Goal: Transaction & Acquisition: Download file/media

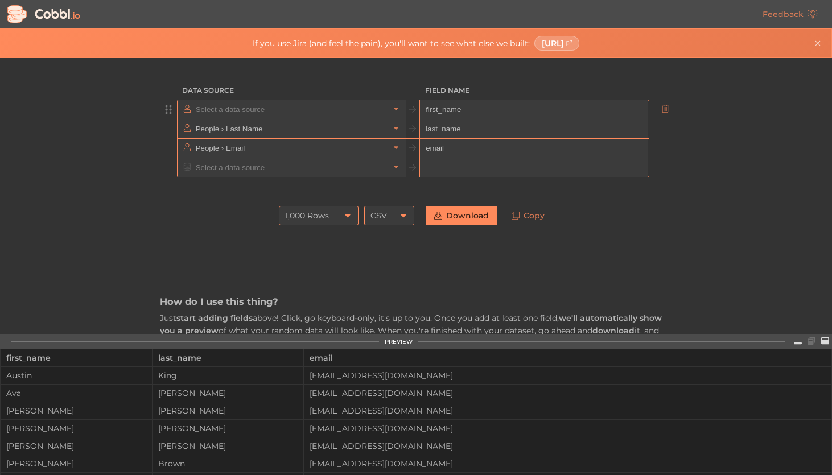
click at [326, 114] on input "text" at bounding box center [291, 109] width 196 height 19
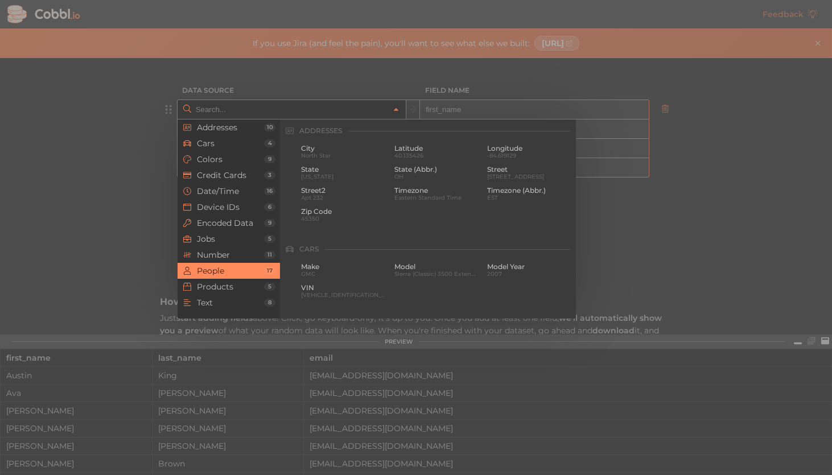
scroll to position [876, 0]
click at [329, 175] on span "[PERSON_NAME]" at bounding box center [343, 176] width 85 height 6
type input "People › First Name"
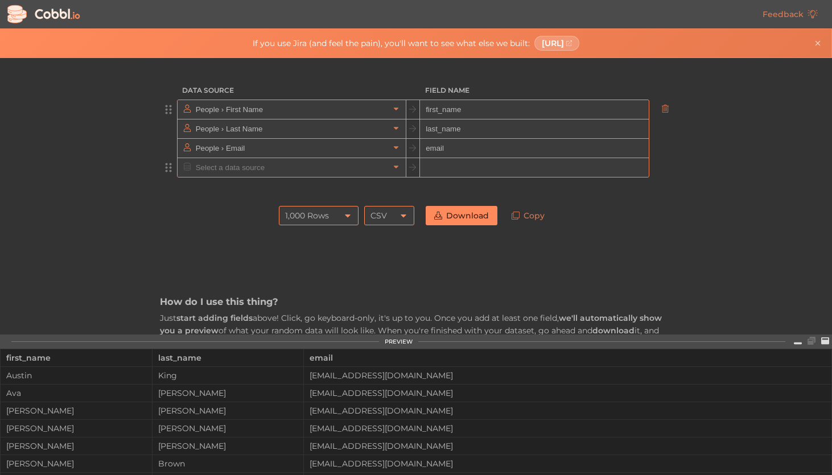
click at [327, 173] on input "text" at bounding box center [291, 167] width 196 height 19
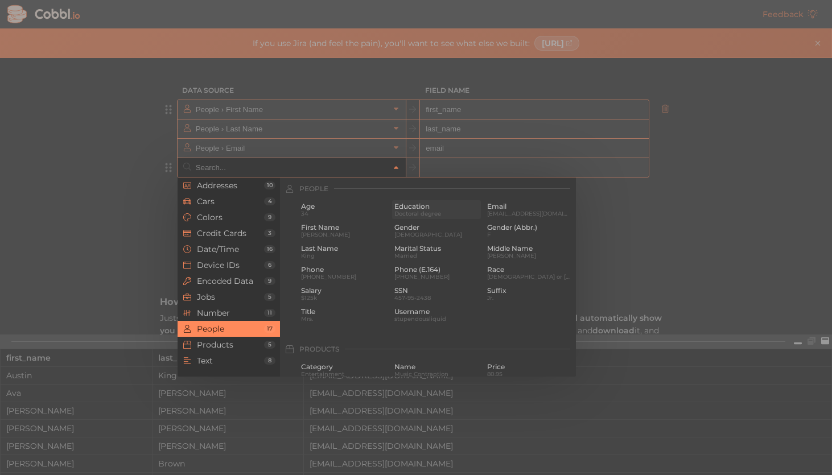
click at [399, 205] on span "Education" at bounding box center [436, 206] width 85 height 8
type input "People › Education"
type input "education"
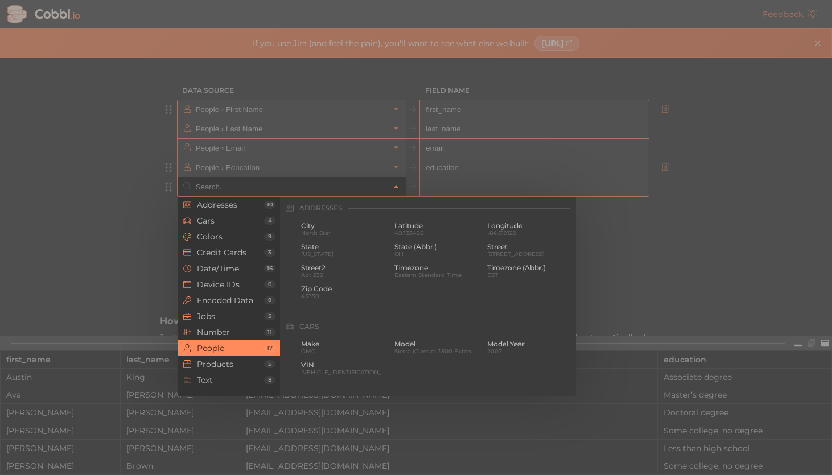
click at [337, 190] on input "text" at bounding box center [291, 186] width 196 height 19
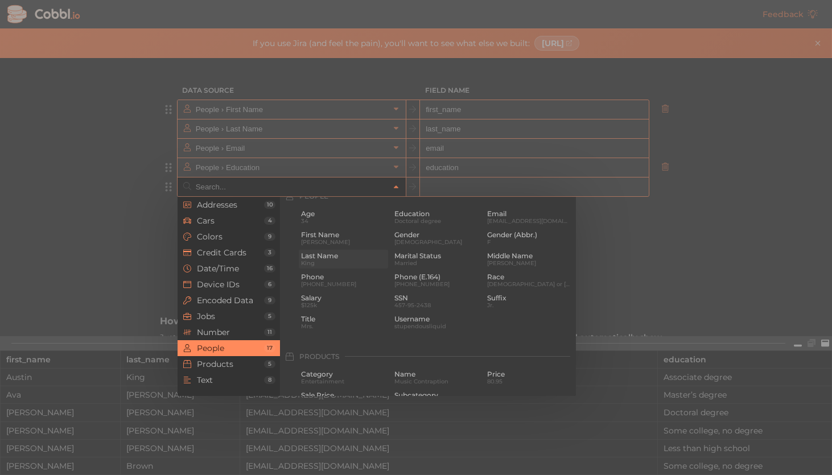
scroll to position [893, 0]
click at [503, 237] on span "F" at bounding box center [529, 237] width 85 height 6
type input "People › Gender (Abbr.)"
type input "gender_abbr"
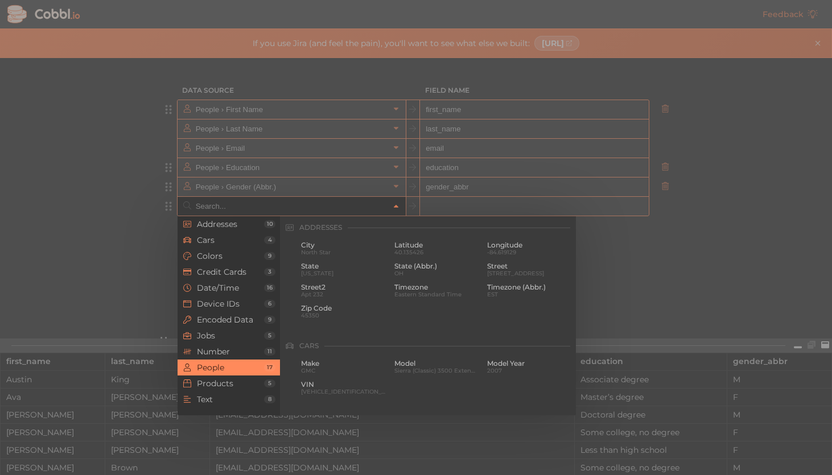
click at [272, 210] on input "text" at bounding box center [291, 206] width 196 height 19
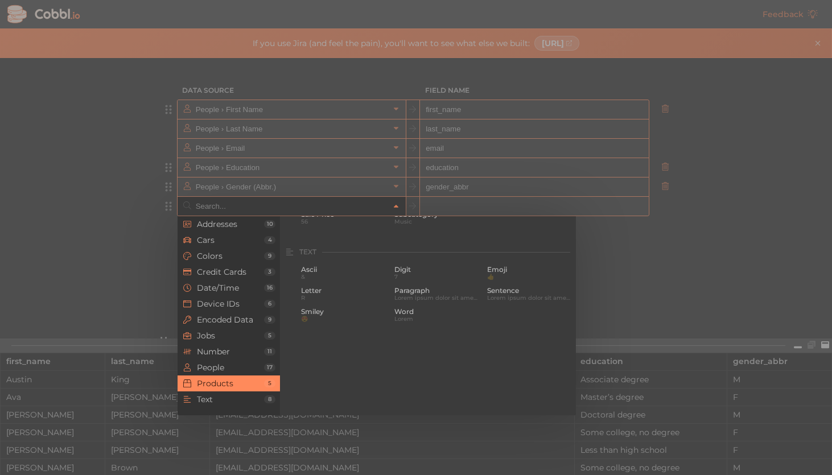
scroll to position [1095, 0]
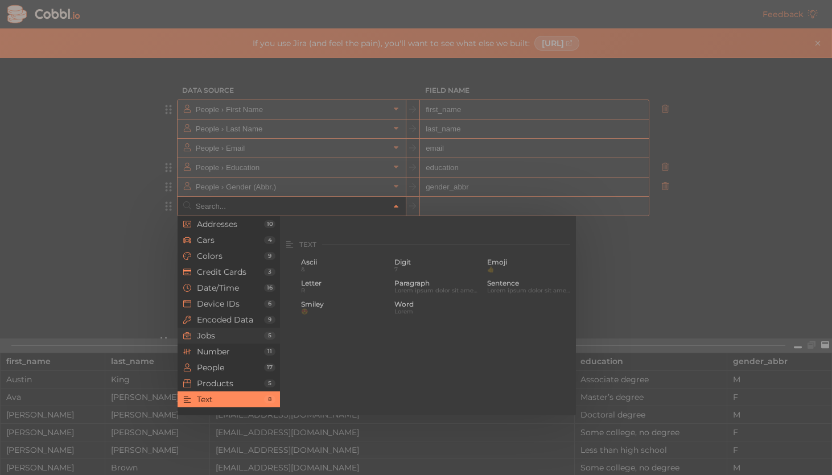
click at [236, 334] on span "Jobs" at bounding box center [230, 335] width 67 height 9
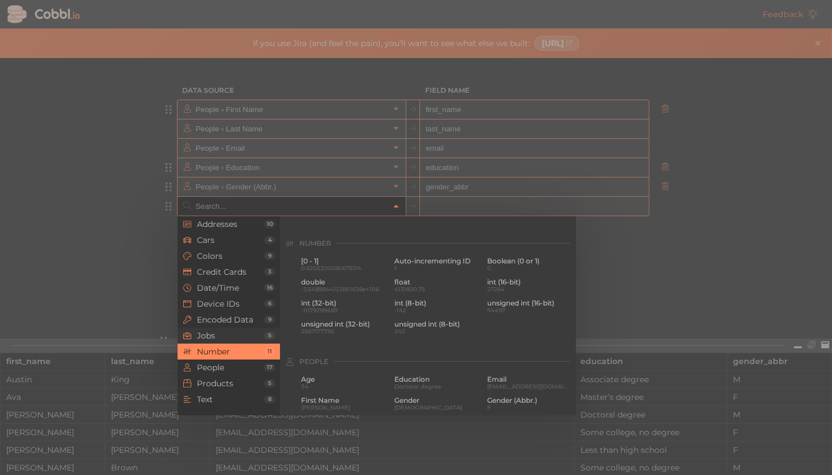
scroll to position [681, 0]
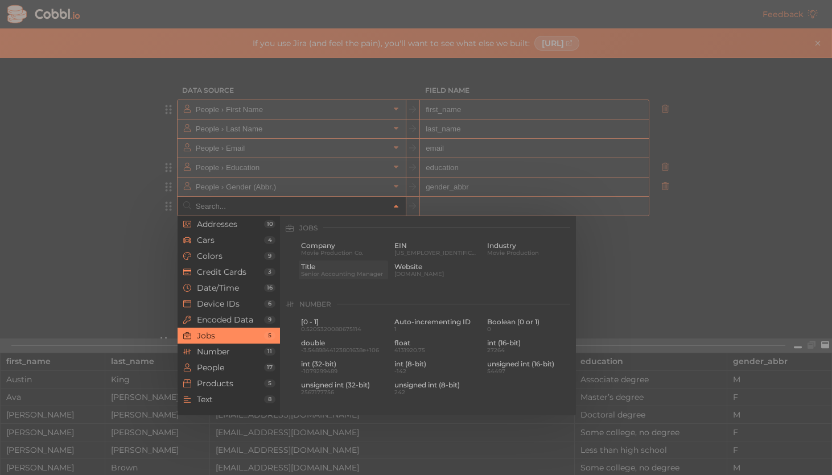
click at [322, 269] on span "Title" at bounding box center [343, 267] width 85 height 8
type input "Jobs › Title"
type input "title"
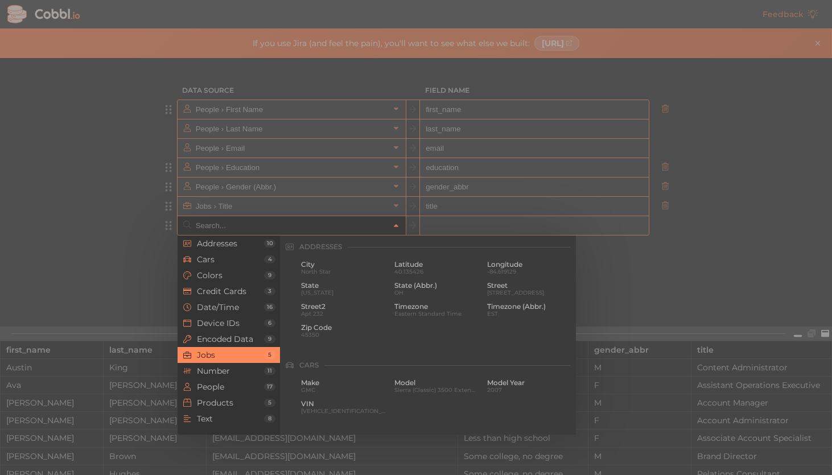
click at [282, 229] on input "text" at bounding box center [291, 225] width 196 height 19
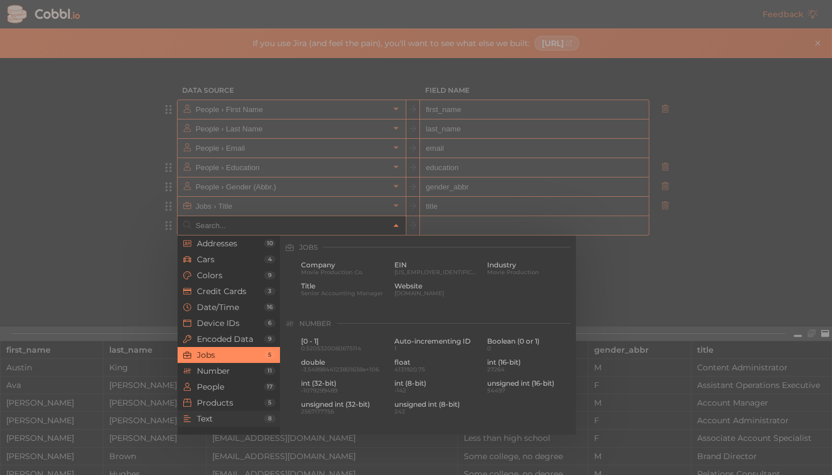
click at [230, 420] on span "Text" at bounding box center [230, 418] width 67 height 9
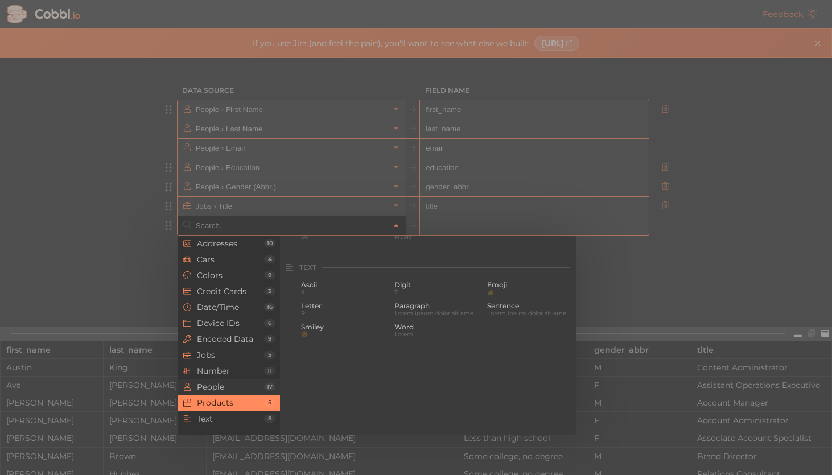
scroll to position [1113, 0]
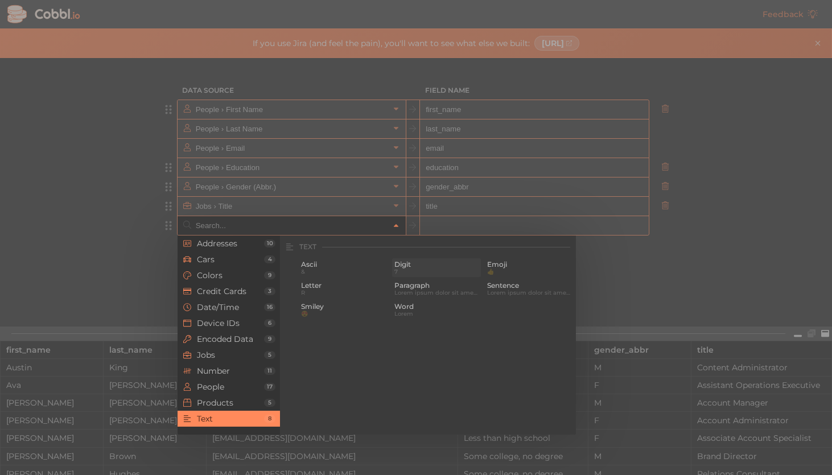
click at [410, 274] on span "7" at bounding box center [436, 271] width 85 height 6
type input "Text › Digit"
type input "digit"
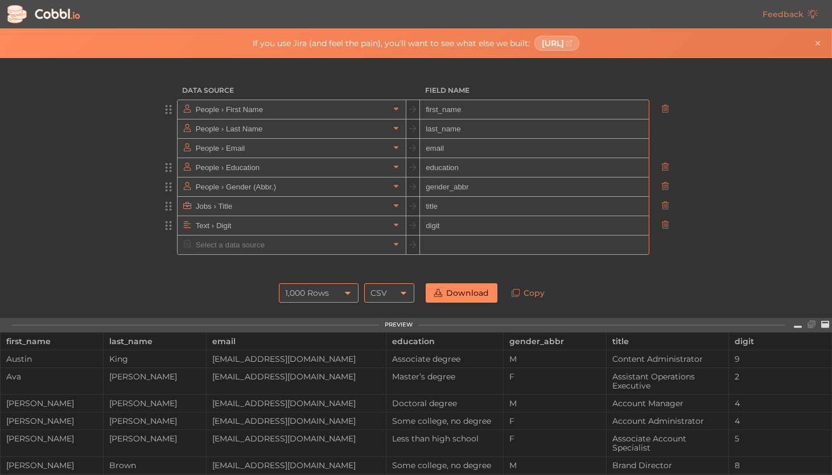
click at [338, 289] on div "1,000 Rows" at bounding box center [319, 292] width 80 height 19
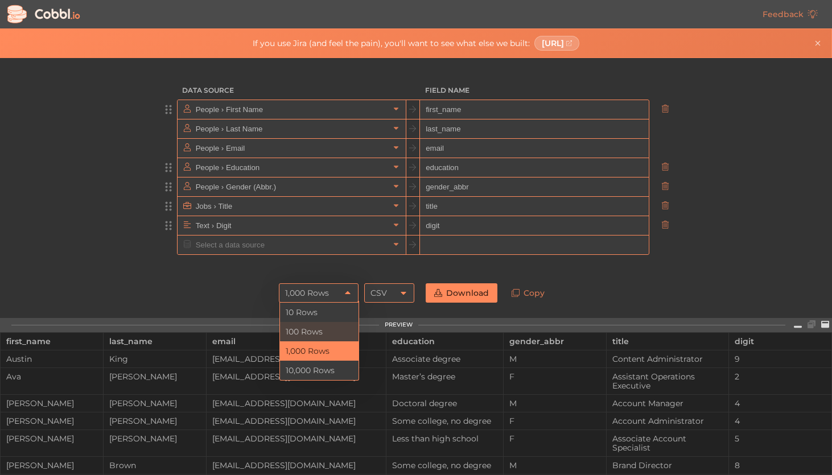
click at [320, 325] on li "100 Rows" at bounding box center [319, 331] width 78 height 19
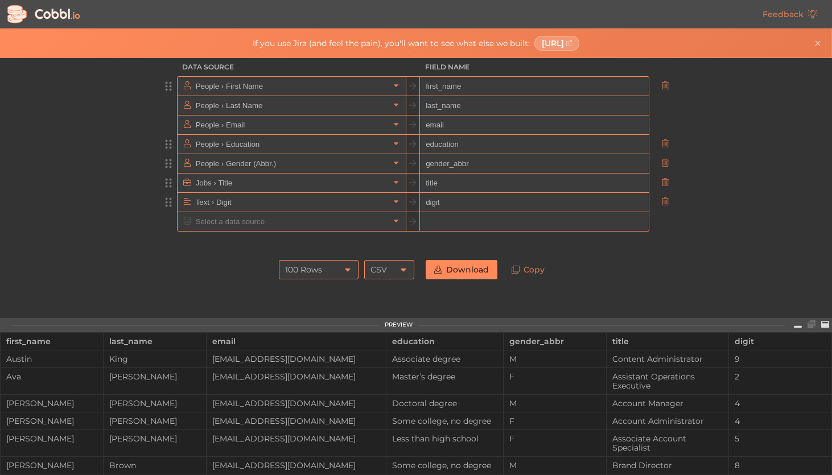
scroll to position [19, 0]
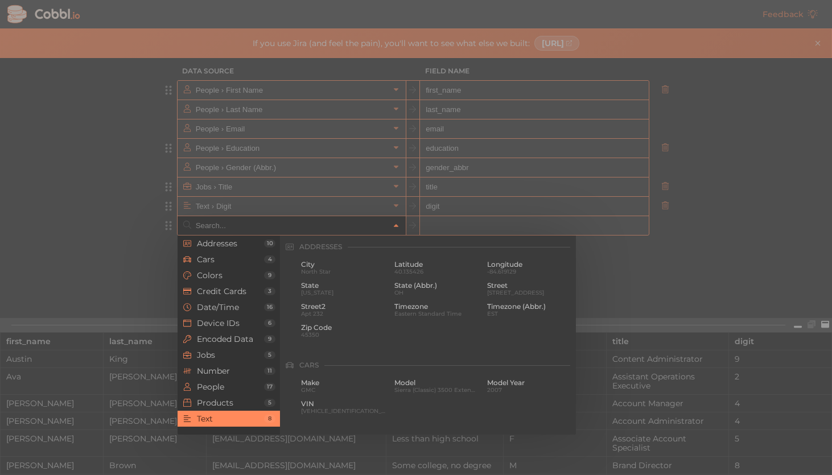
click at [259, 228] on input "text" at bounding box center [291, 225] width 196 height 19
click at [254, 383] on span "People" at bounding box center [230, 386] width 67 height 9
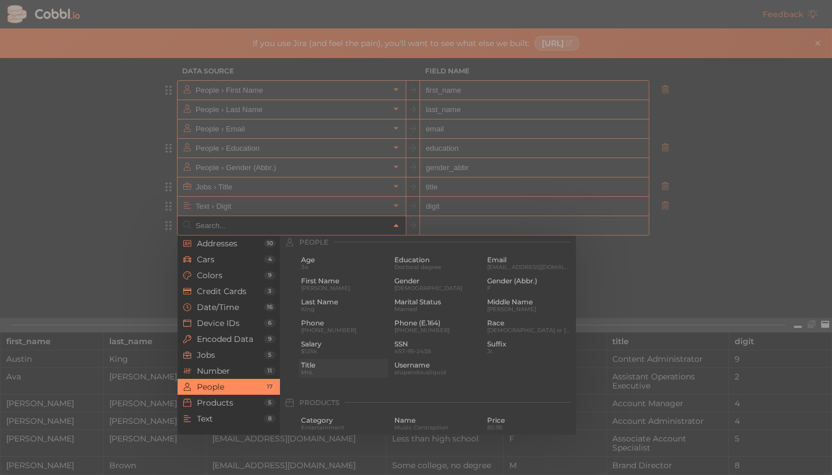
scroll to position [876, 0]
click at [510, 335] on span "[DEMOGRAPHIC_DATA] or [US_STATE][DEMOGRAPHIC_DATA]" at bounding box center [529, 335] width 85 height 6
type input "People › Race"
type input "race"
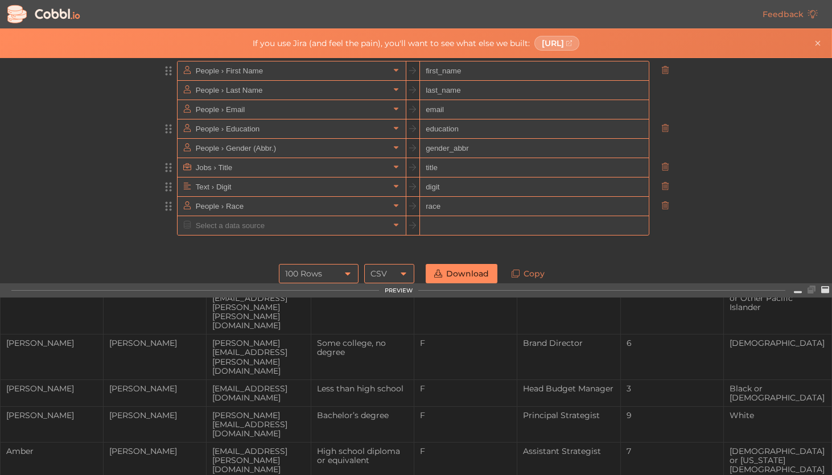
scroll to position [502, 51]
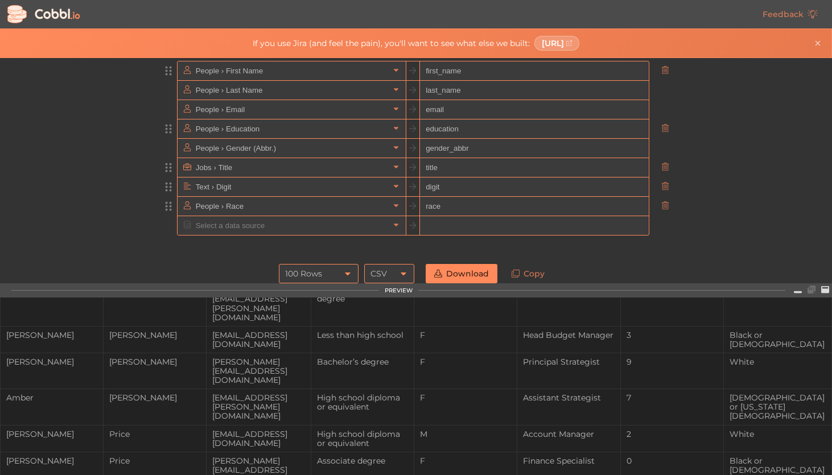
click at [474, 278] on link "Download" at bounding box center [461, 273] width 72 height 19
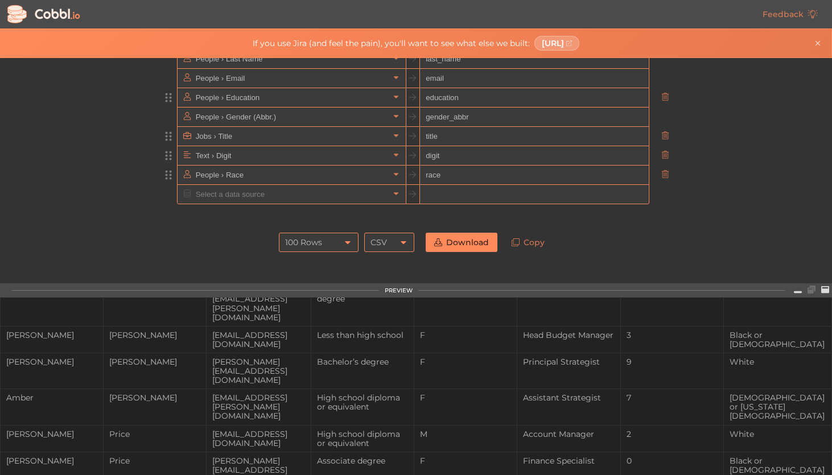
scroll to position [0, 0]
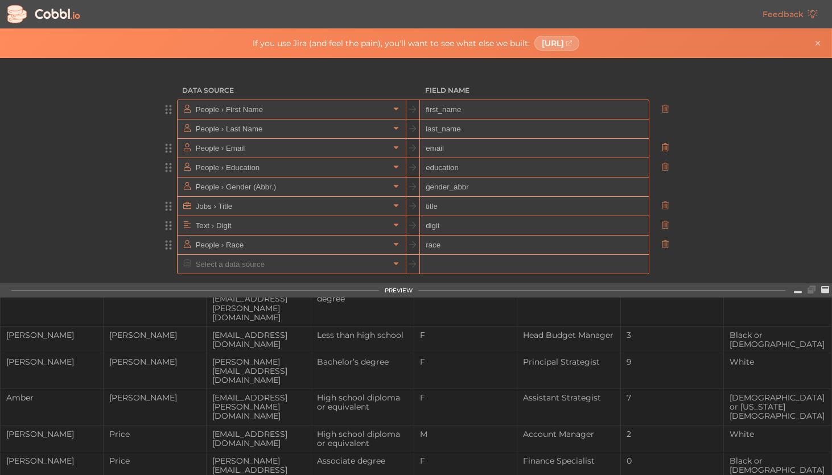
click at [665, 148] on icon at bounding box center [664, 147] width 7 height 8
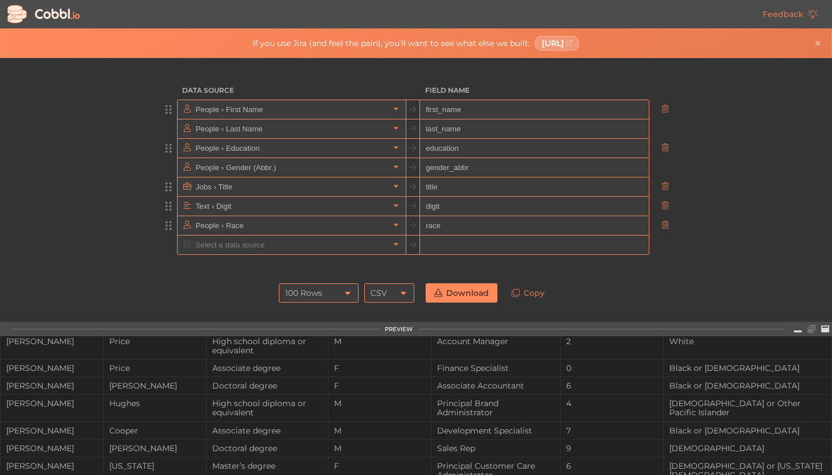
click at [665, 148] on icon at bounding box center [664, 147] width 7 height 8
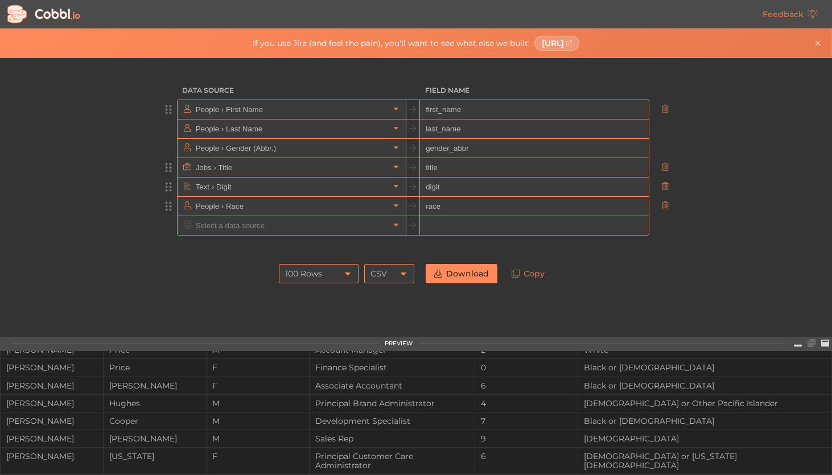
scroll to position [338, 0]
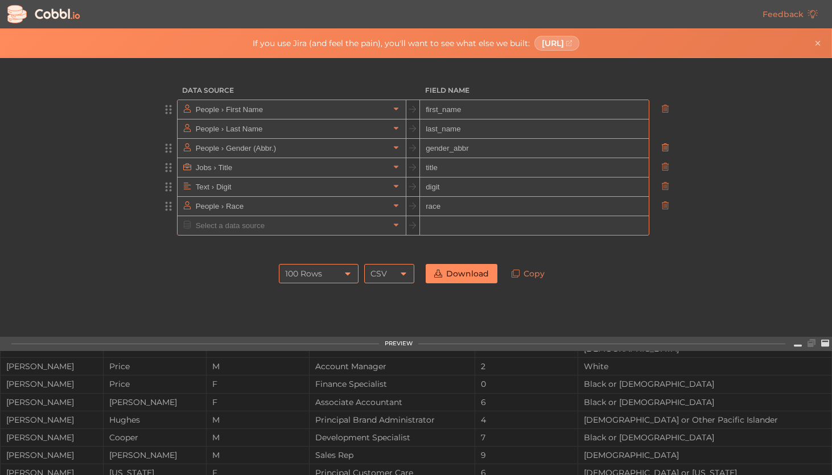
click at [664, 148] on icon at bounding box center [664, 147] width 7 height 8
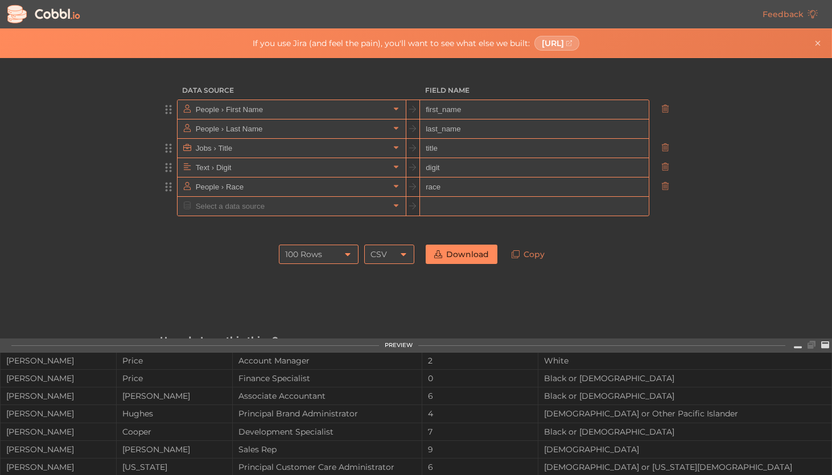
click at [664, 148] on icon at bounding box center [664, 147] width 7 height 8
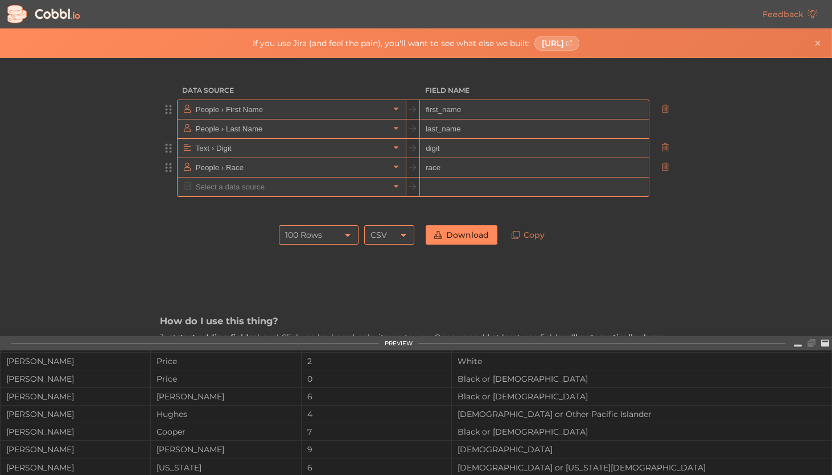
click at [664, 148] on icon at bounding box center [664, 147] width 7 height 8
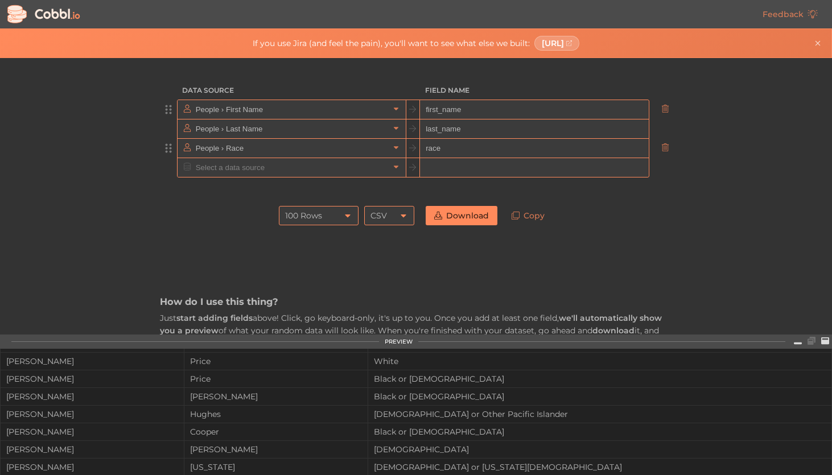
click at [664, 148] on icon at bounding box center [664, 147] width 7 height 8
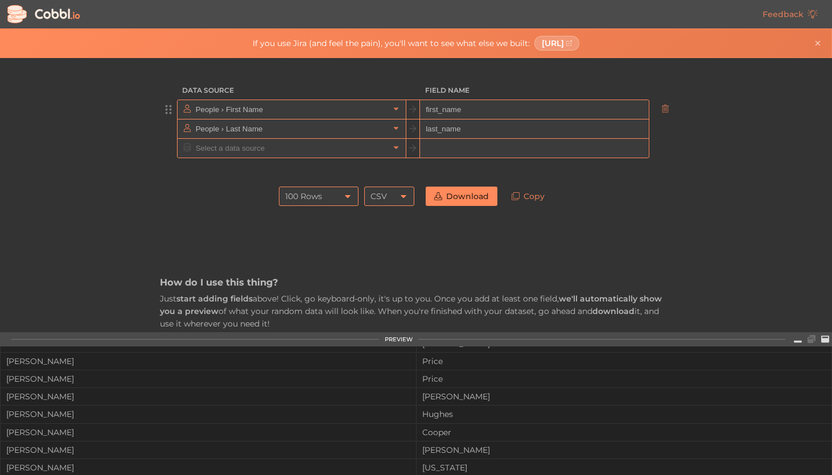
click at [664, 148] on div at bounding box center [660, 148] width 23 height 20
click at [662, 125] on icon at bounding box center [664, 128] width 7 height 8
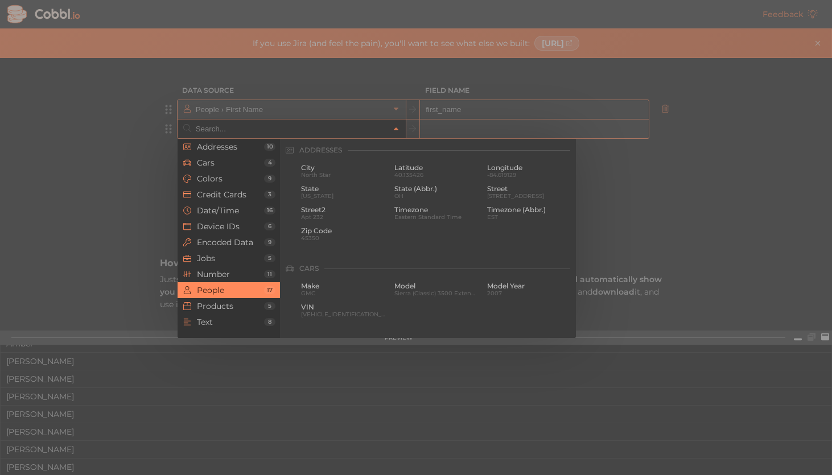
click at [318, 130] on input "text" at bounding box center [291, 128] width 196 height 19
click at [211, 272] on span "Number" at bounding box center [230, 274] width 67 height 9
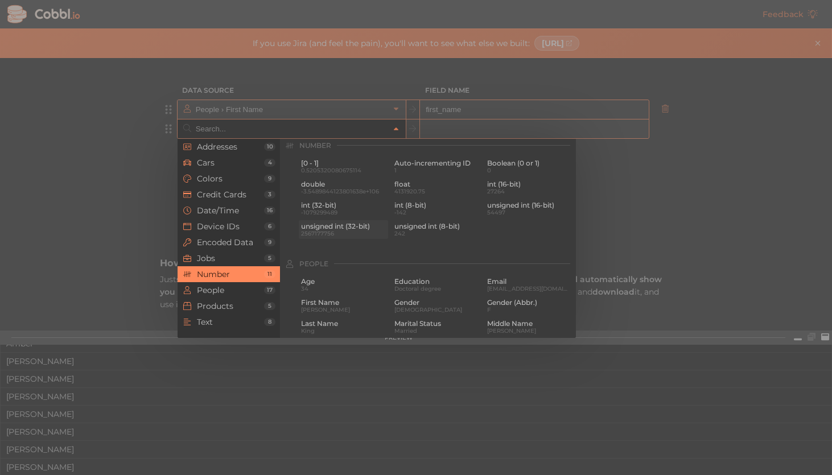
scroll to position [748, 0]
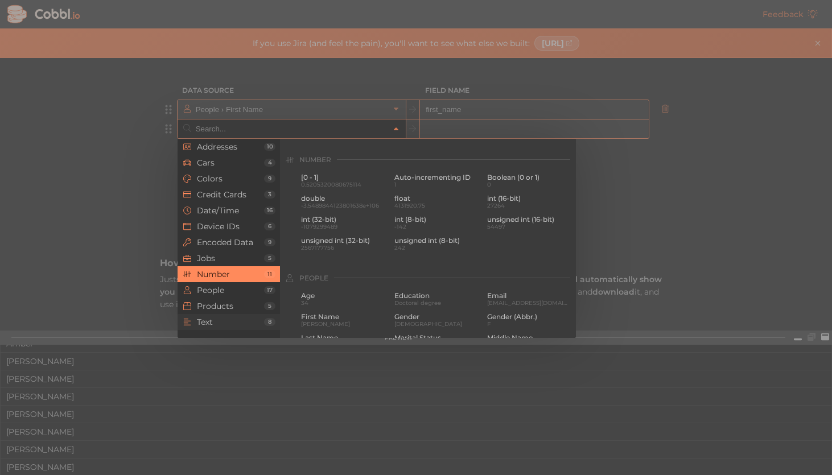
click at [221, 322] on span "Text" at bounding box center [230, 321] width 67 height 9
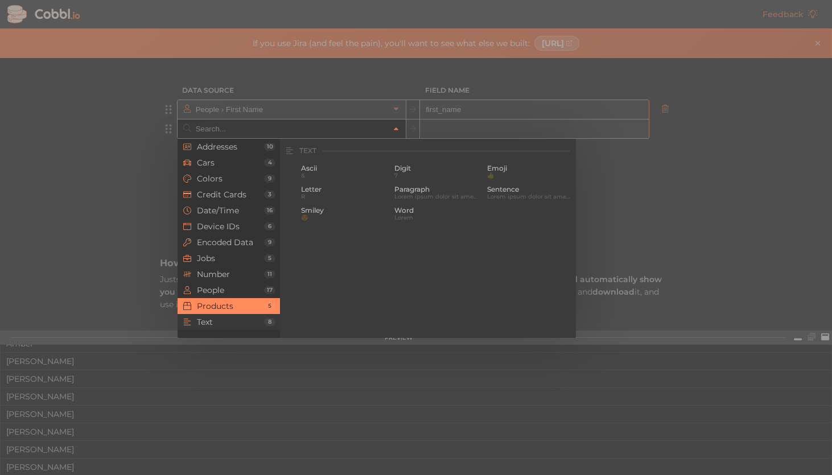
scroll to position [1113, 0]
click at [229, 275] on span "Number" at bounding box center [230, 274] width 67 height 9
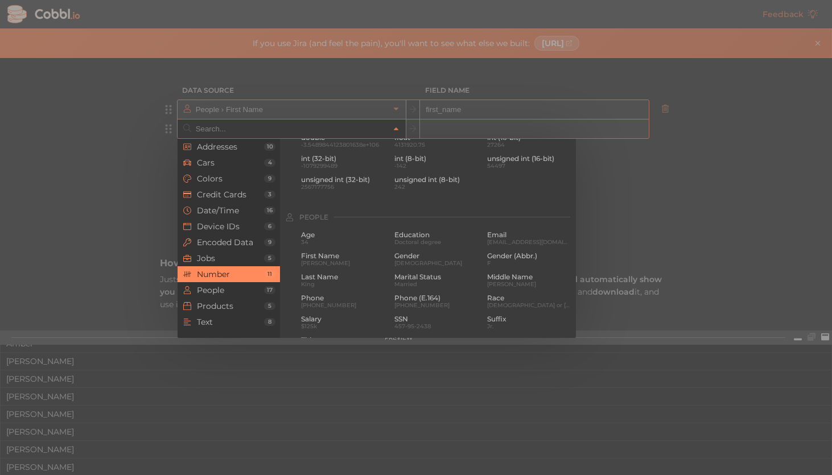
scroll to position [758, 0]
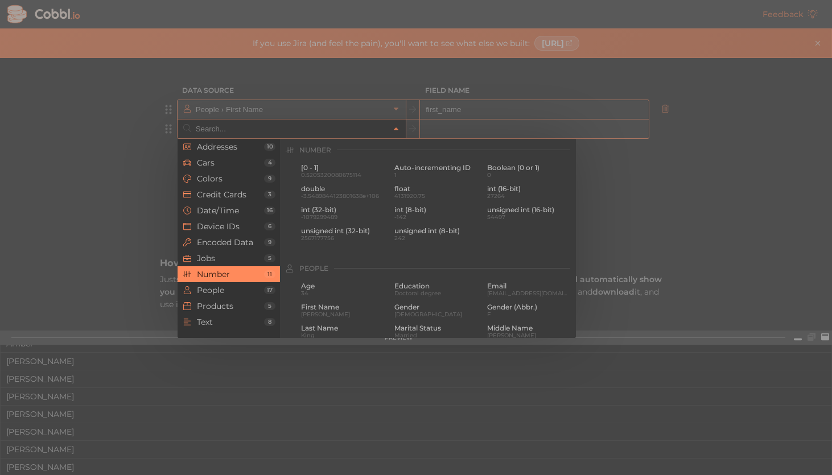
click at [128, 135] on div at bounding box center [416, 237] width 832 height 475
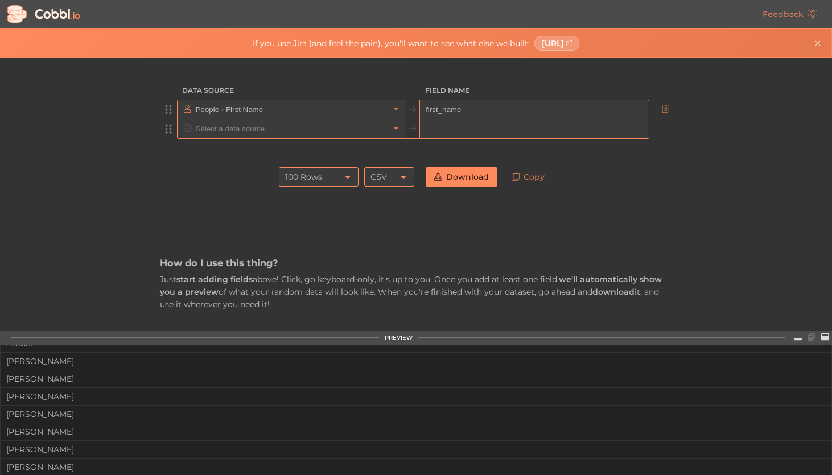
click at [205, 131] on input "text" at bounding box center [291, 128] width 196 height 19
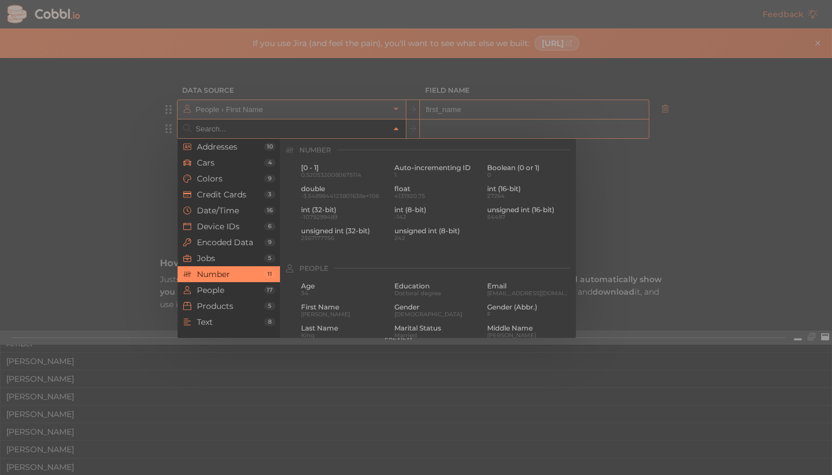
type input "{"
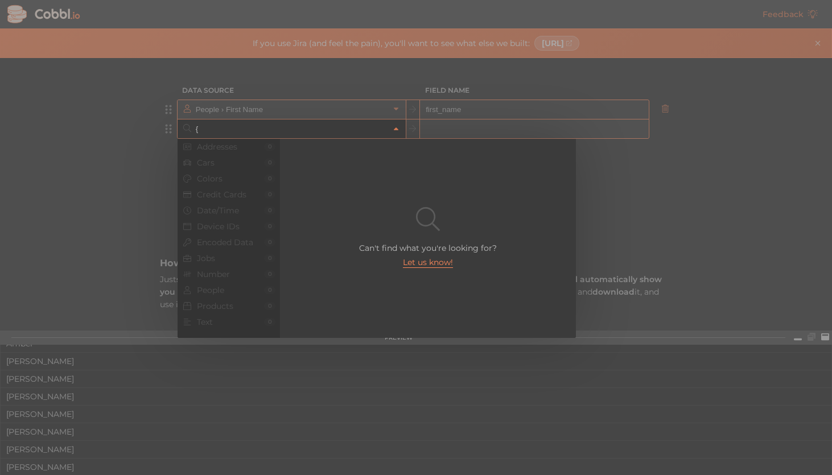
scroll to position [0, 0]
type input "[10-"
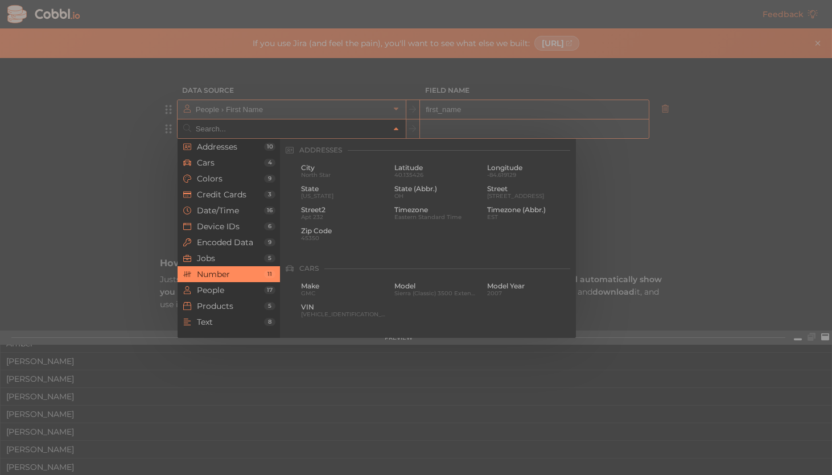
scroll to position [758, 0]
